Goal: Task Accomplishment & Management: Use online tool/utility

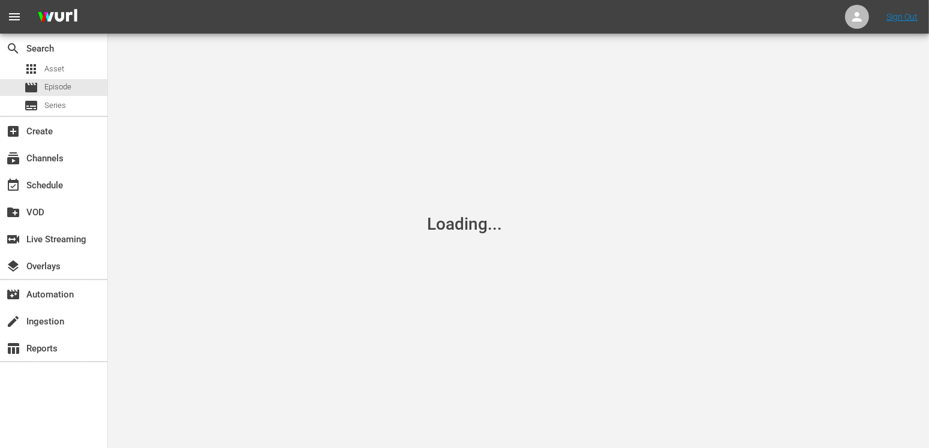
click at [323, 418] on div "Loading..." at bounding box center [464, 224] width 929 height 448
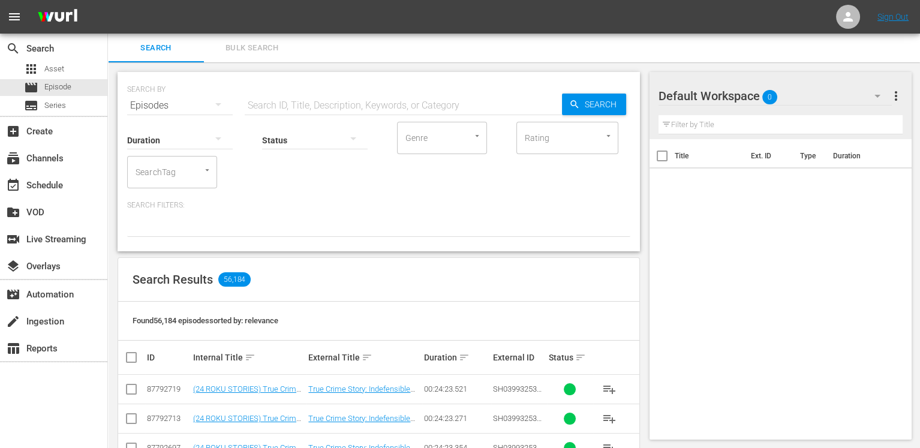
click at [881, 352] on div "Title Ext. ID Type Duration" at bounding box center [781, 287] width 263 height 296
click at [42, 158] on div "subscriptions Channels" at bounding box center [33, 156] width 67 height 11
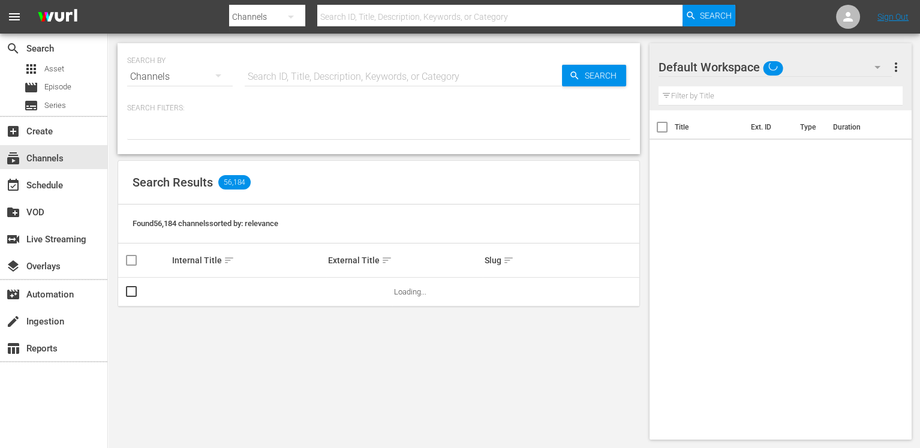
click at [383, 20] on input "text" at bounding box center [499, 16] width 365 height 29
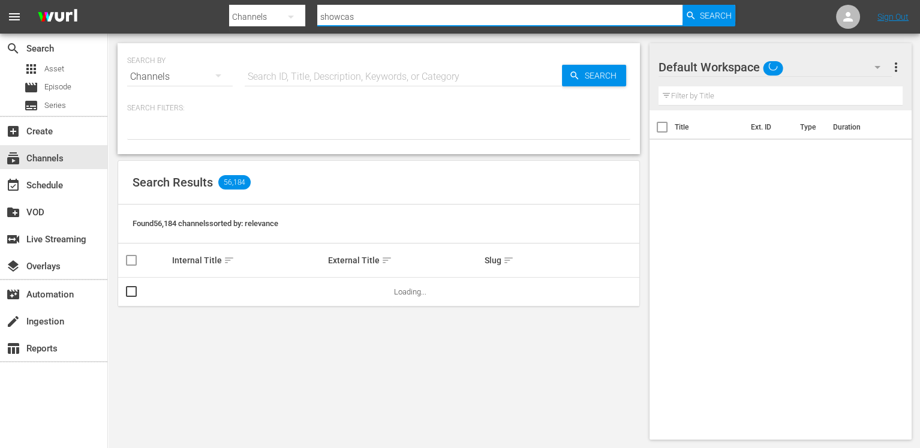
type input "showcase"
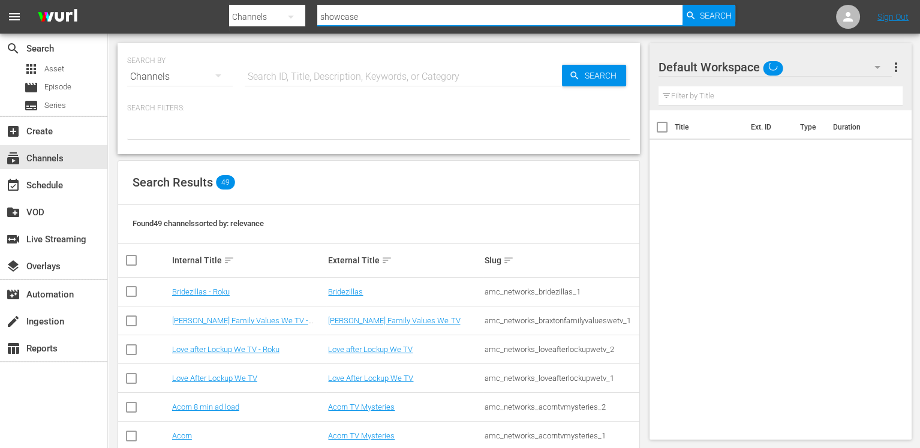
type input "showcase"
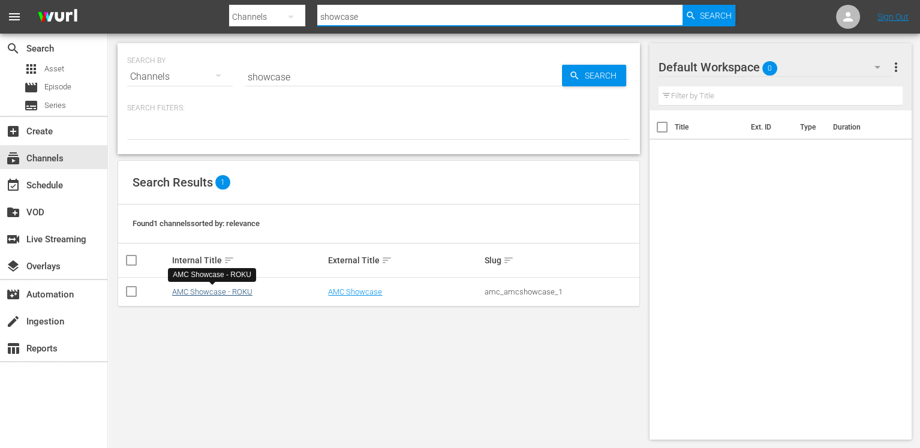
type input "showcase"
click at [225, 293] on link "AMC Showcase - ROKU" at bounding box center [212, 291] width 80 height 9
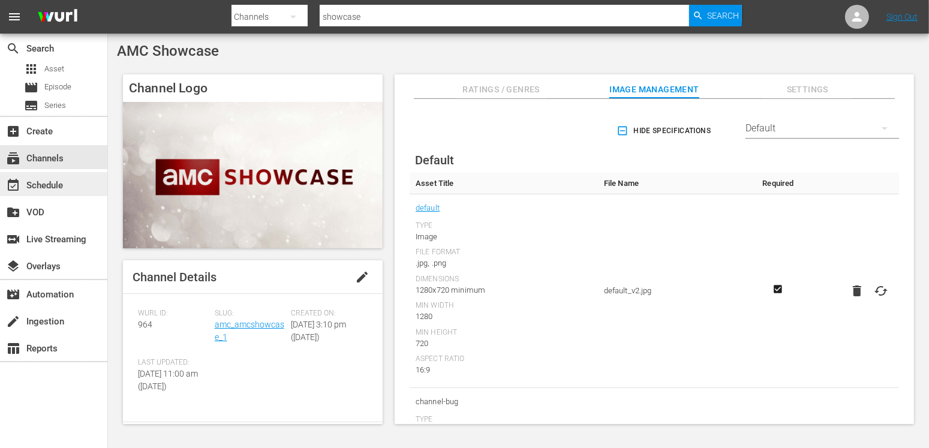
click at [44, 189] on div "event_available Schedule" at bounding box center [33, 183] width 67 height 11
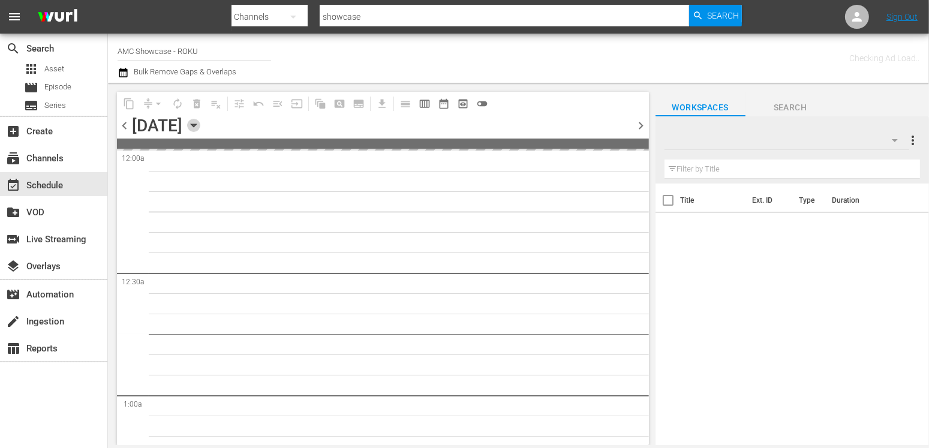
click at [200, 122] on icon "button" at bounding box center [193, 125] width 13 height 13
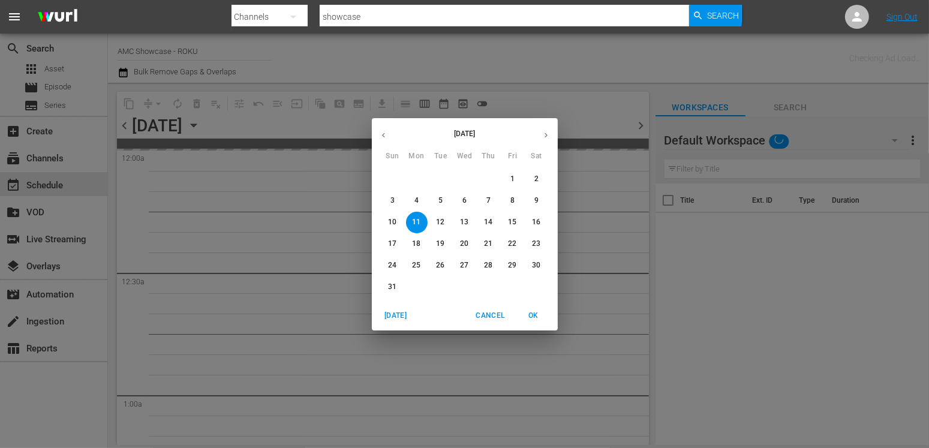
click at [389, 286] on p "31" at bounding box center [392, 287] width 8 height 10
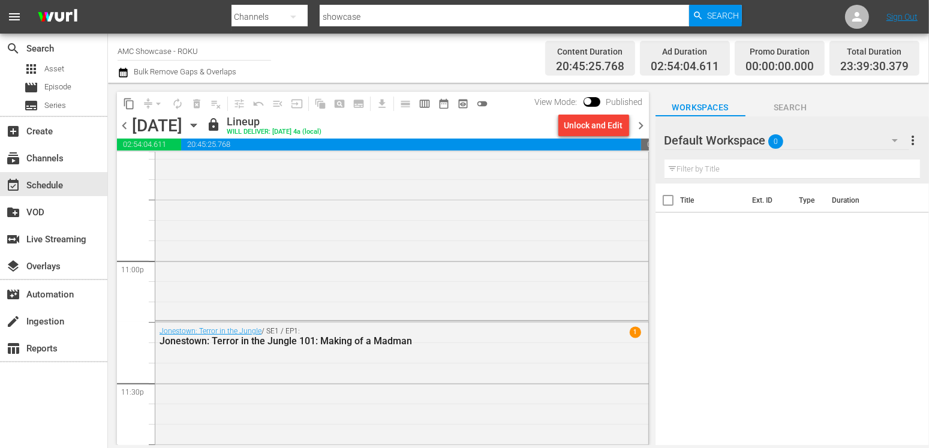
scroll to position [5598, 0]
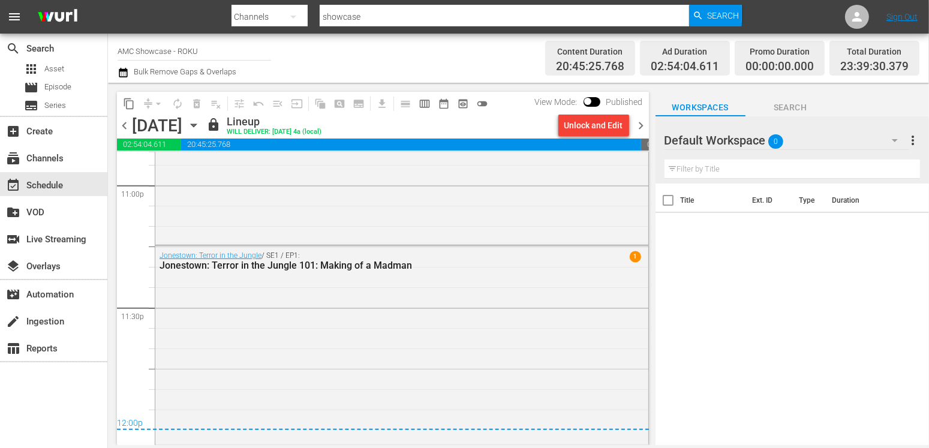
click at [196, 125] on icon "button" at bounding box center [193, 125] width 5 height 3
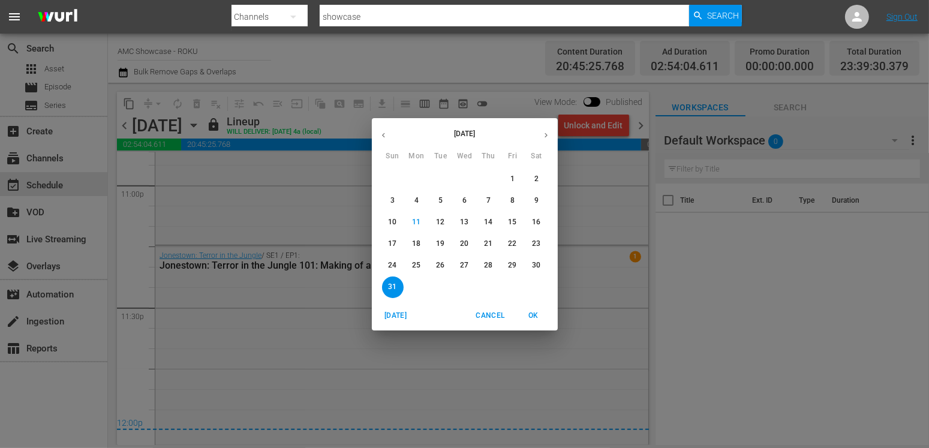
click at [542, 133] on icon "button" at bounding box center [546, 135] width 9 height 9
click at [416, 176] on p "1" at bounding box center [417, 179] width 4 height 10
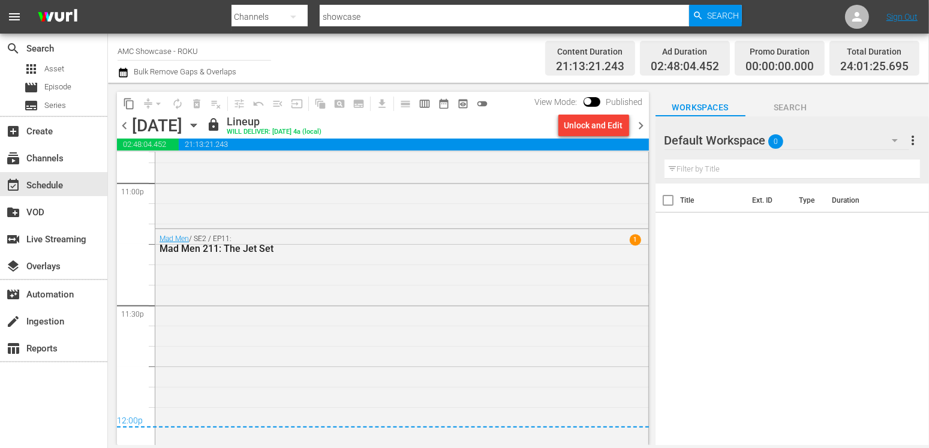
scroll to position [5604, 0]
click at [200, 128] on icon "button" at bounding box center [193, 125] width 13 height 13
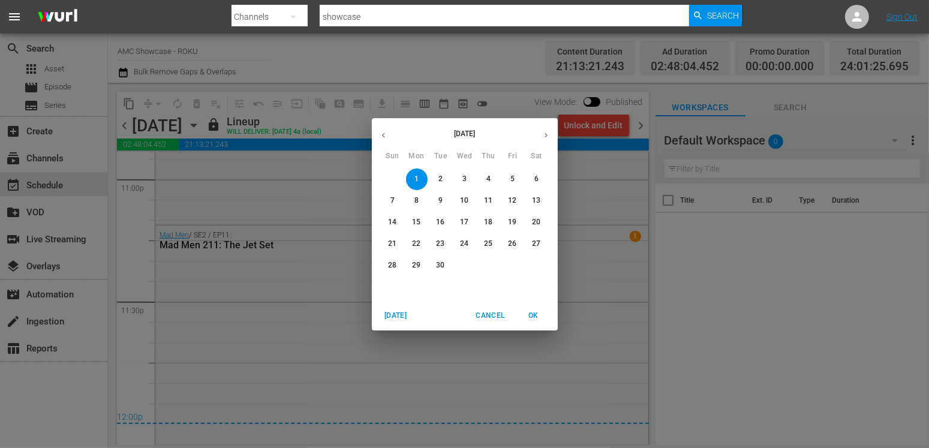
click at [432, 267] on span "30" at bounding box center [441, 265] width 22 height 10
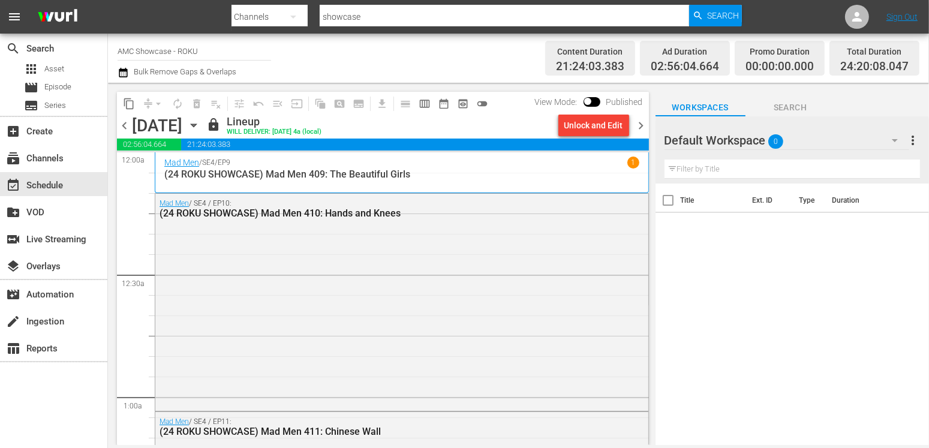
click at [200, 127] on icon "button" at bounding box center [193, 125] width 13 height 13
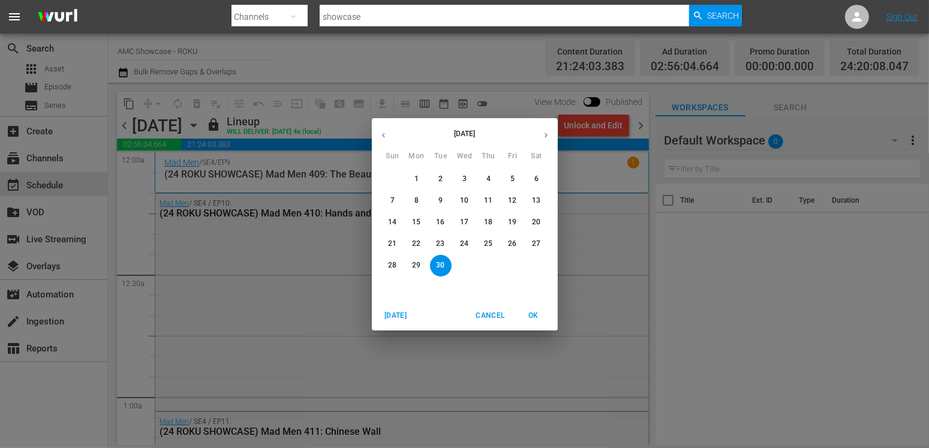
click at [385, 140] on button "button" at bounding box center [383, 135] width 23 height 23
click at [392, 287] on p "31" at bounding box center [392, 287] width 8 height 10
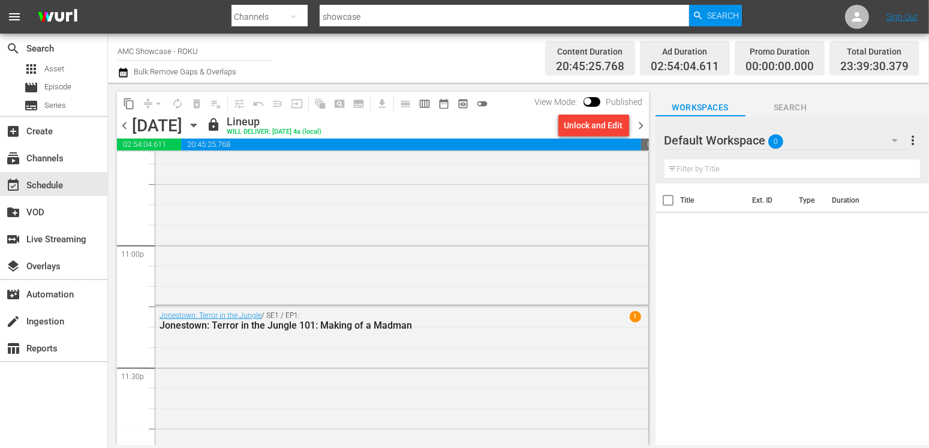
scroll to position [5598, 0]
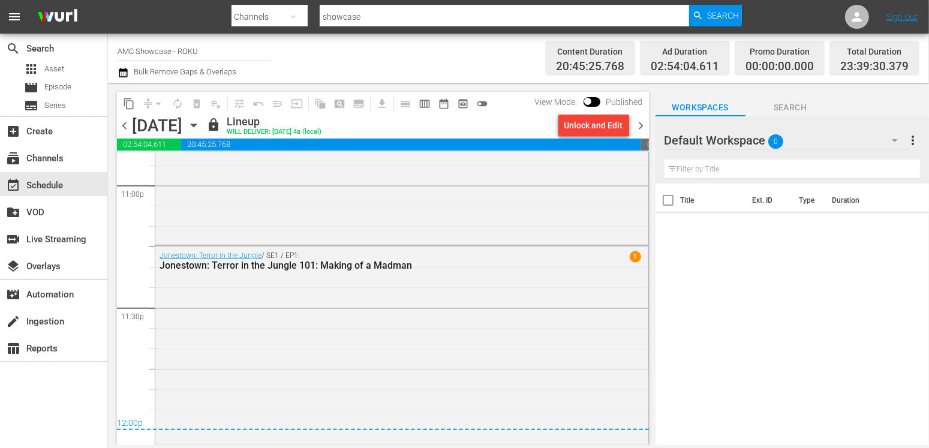
click at [200, 128] on icon "button" at bounding box center [193, 125] width 13 height 13
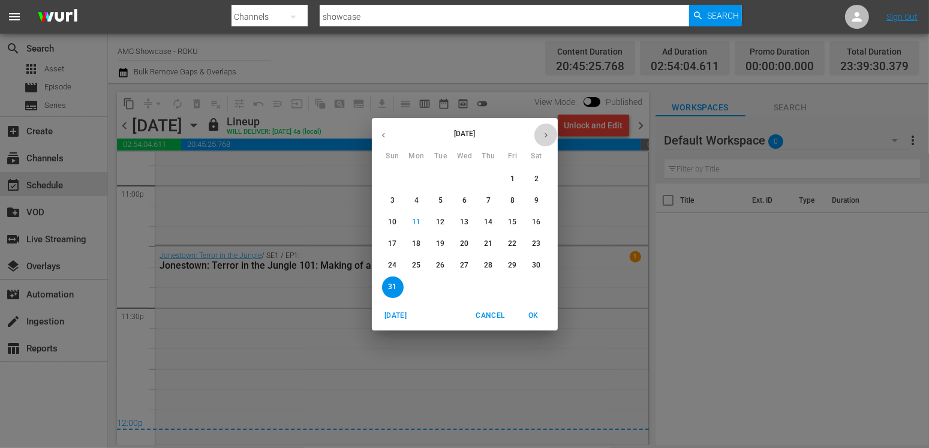
click at [547, 128] on button "button" at bounding box center [546, 135] width 23 height 23
click at [418, 176] on p "1" at bounding box center [417, 179] width 4 height 10
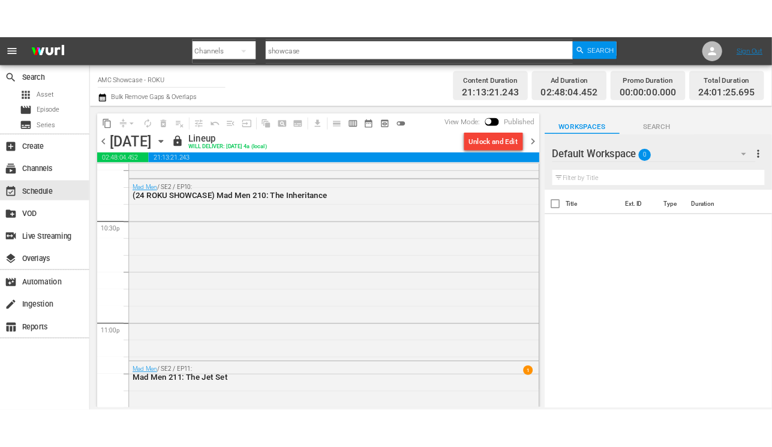
scroll to position [5604, 0]
